Goal: Task Accomplishment & Management: Manage account settings

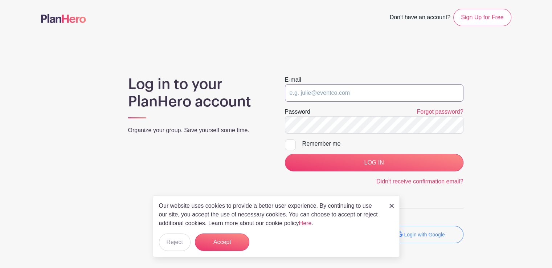
click at [291, 93] on input "email" at bounding box center [374, 92] width 179 height 17
type input "[EMAIL_ADDRESS][DOMAIN_NAME]"
click at [438, 112] on link "Forgot password?" at bounding box center [440, 112] width 46 height 6
click at [426, 113] on link "Forgot password?" at bounding box center [440, 112] width 46 height 6
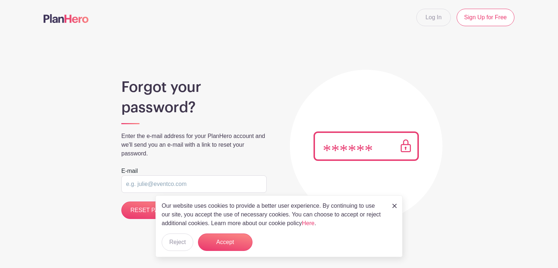
click at [127, 185] on input "email" at bounding box center [193, 183] width 145 height 17
click at [226, 240] on button "Accept" at bounding box center [225, 242] width 54 height 17
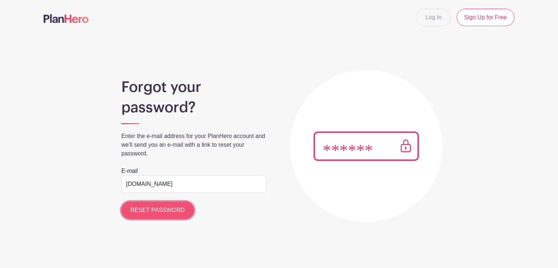
click at [160, 206] on input "RESET PASSWORD" at bounding box center [157, 210] width 73 height 17
click at [152, 185] on input "friesgordiegmail.com" at bounding box center [193, 183] width 145 height 17
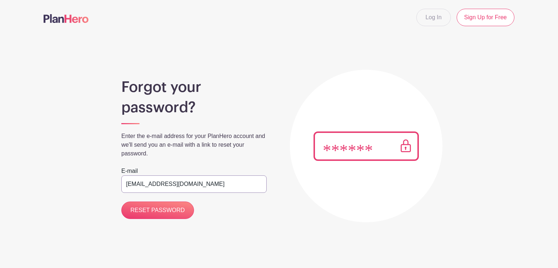
click at [186, 183] on input "[EMAIL_ADDRESS][DOMAIN_NAME]" at bounding box center [193, 183] width 145 height 17
type input "[EMAIL_ADDRESS][DOMAIN_NAME]"
click at [156, 208] on input "RESET PASSWORD" at bounding box center [157, 210] width 73 height 17
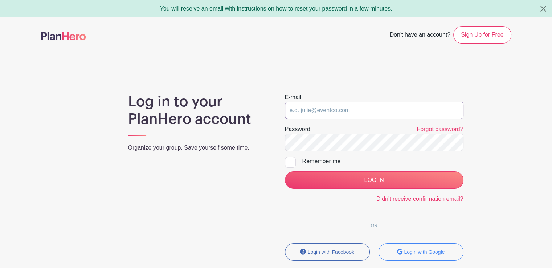
click at [291, 112] on input "email" at bounding box center [374, 110] width 179 height 17
type input "[EMAIL_ADDRESS][DOMAIN_NAME]"
click at [429, 127] on link "Forgot password?" at bounding box center [440, 129] width 46 height 6
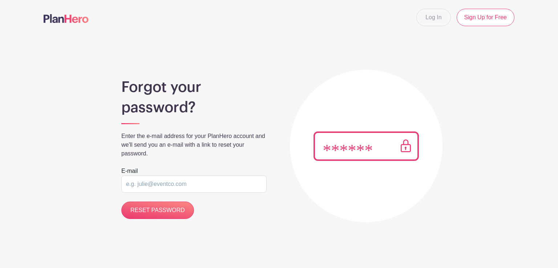
click at [127, 185] on input "email" at bounding box center [193, 183] width 145 height 17
type input "[EMAIL_ADDRESS][DOMAIN_NAME]"
click at [164, 208] on input "RESET PASSWORD" at bounding box center [157, 210] width 73 height 17
type input "[EMAIL_ADDRESS][DOMAIN_NAME]"
click at [159, 209] on input "RESET PASSWORD" at bounding box center [157, 210] width 73 height 17
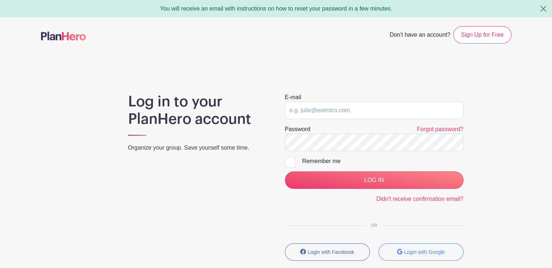
click at [293, 160] on div at bounding box center [290, 162] width 11 height 11
click at [290, 160] on input "Remember me" at bounding box center [287, 159] width 5 height 5
checkbox input "true"
